Goal: Find specific page/section: Find specific page/section

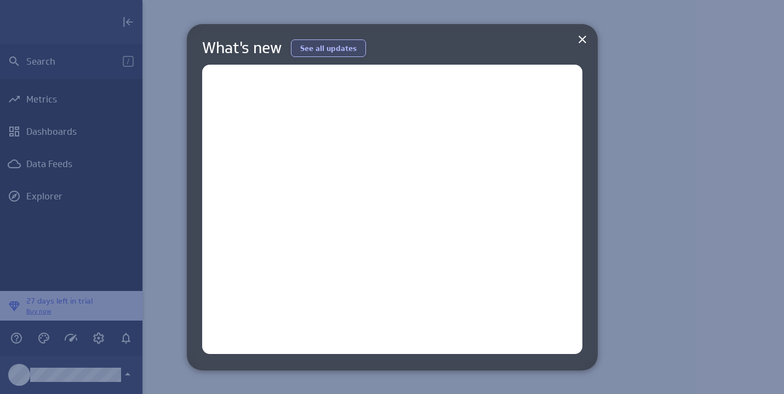
scroll to position [411, 659]
click at [582, 46] on button at bounding box center [582, 39] width 15 height 15
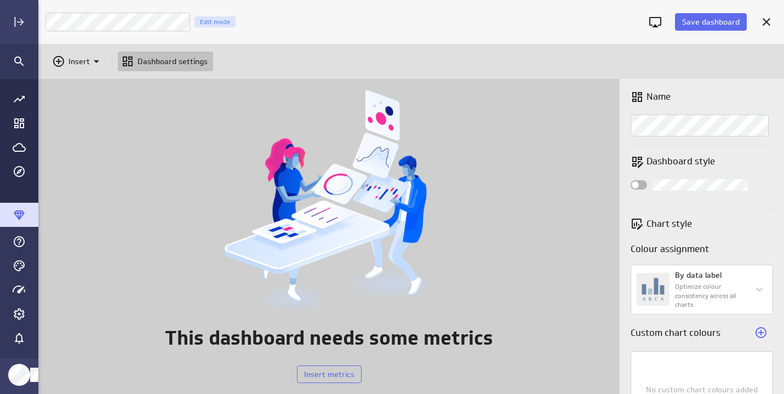
scroll to position [332, 763]
click at [8, 96] on div "Go to all metrics page." at bounding box center [19, 99] width 38 height 24
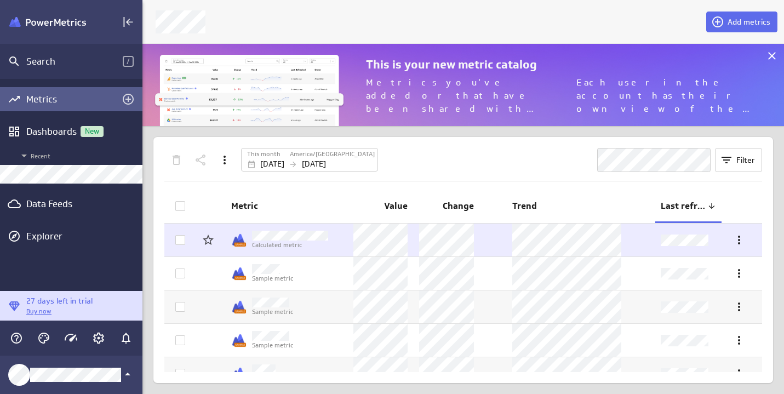
scroll to position [5, 5]
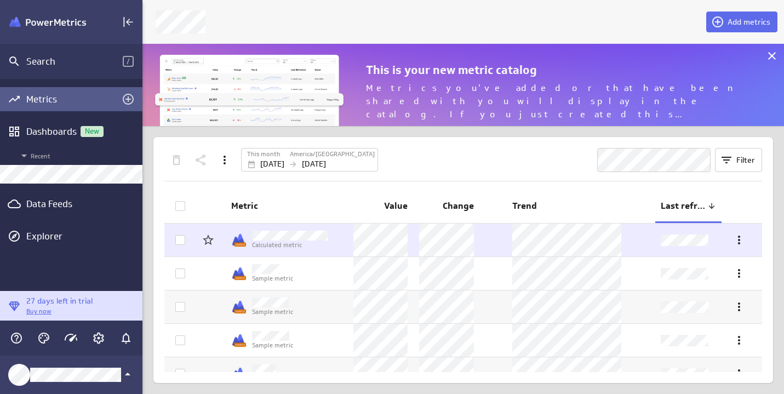
click at [302, 241] on p "Calculated metric" at bounding box center [290, 245] width 76 height 9
